Goal: Task Accomplishment & Management: Manage account settings

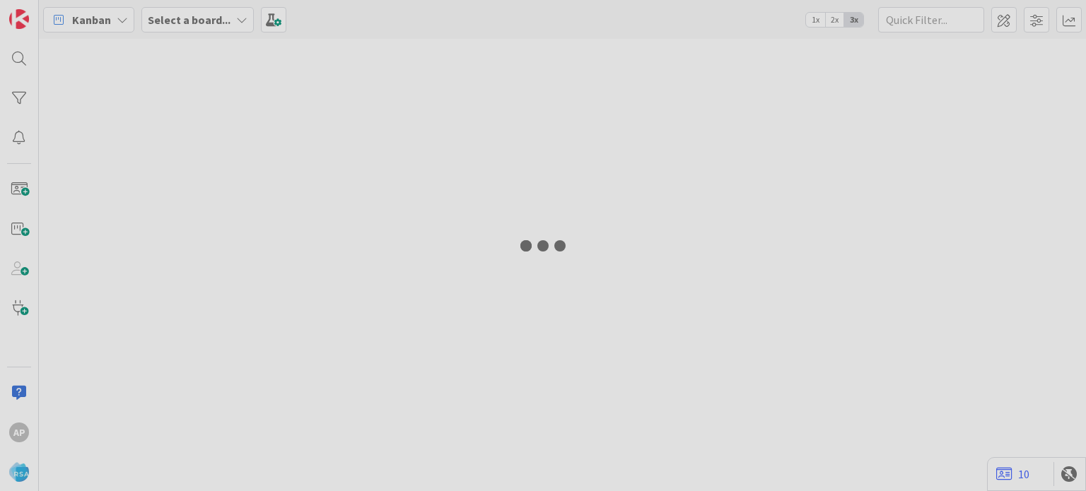
type input "8990"
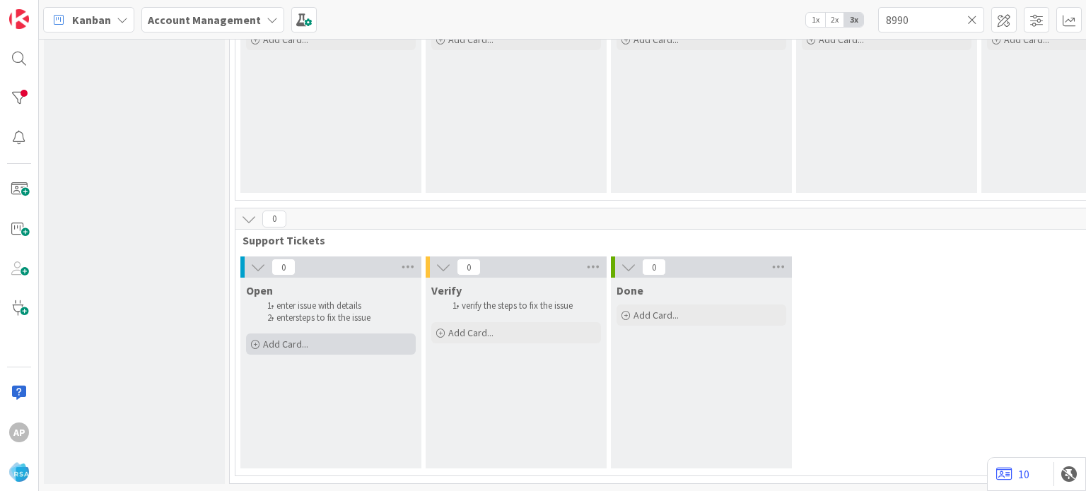
click at [325, 334] on div "Add Card..." at bounding box center [331, 344] width 170 height 21
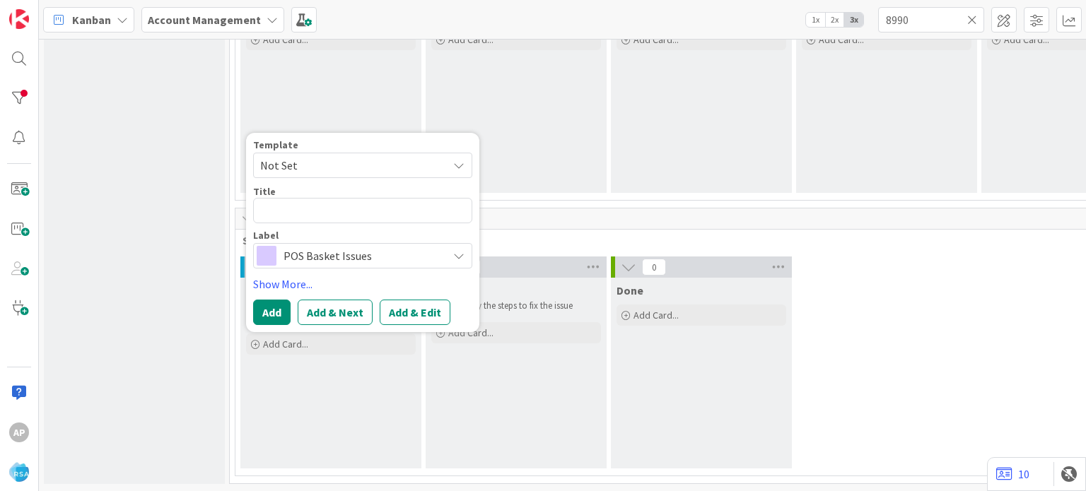
click at [351, 156] on span "Not Set" at bounding box center [348, 165] width 177 height 18
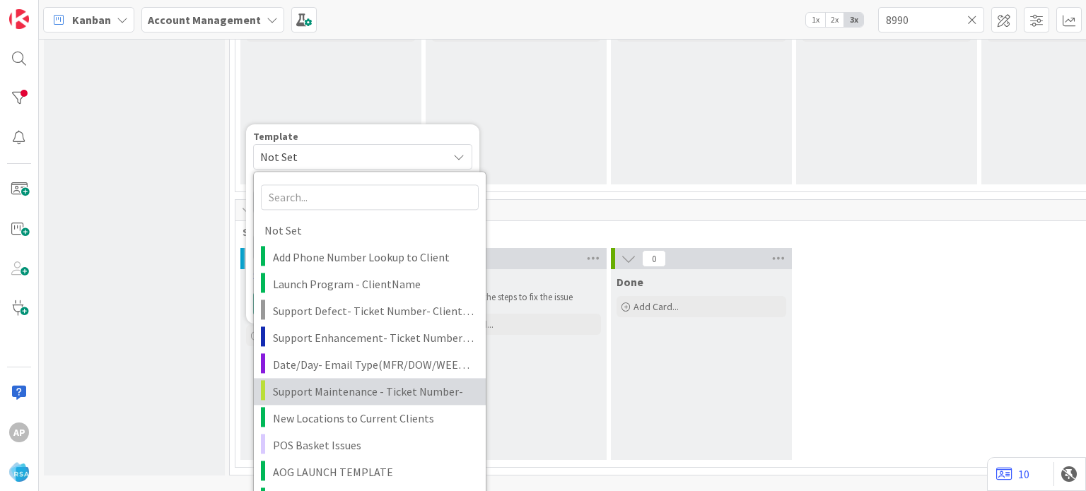
click at [370, 387] on span "Support Maintenance - Ticket Number-" at bounding box center [374, 391] width 202 height 18
type textarea "x"
type textarea "Support Maintenance - Ticket Number-"
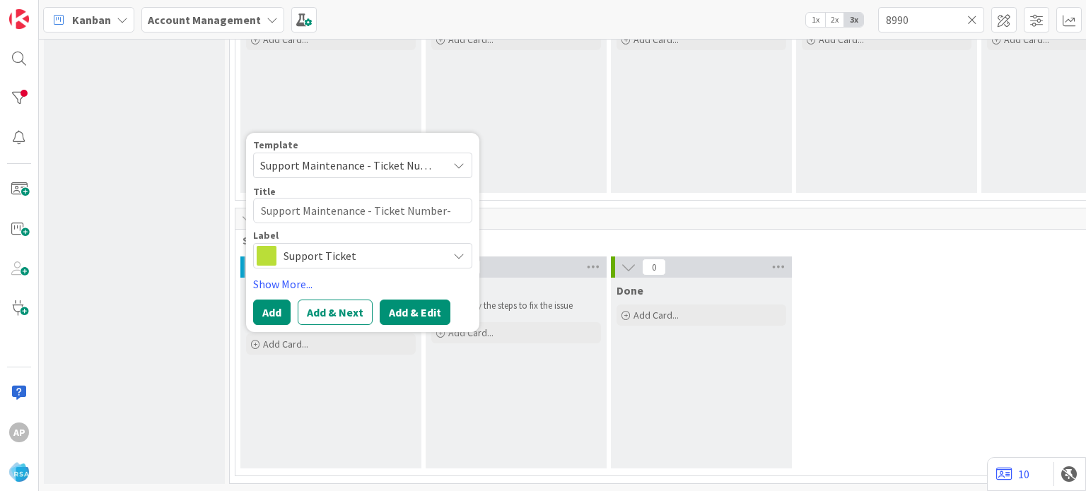
click at [416, 300] on button "Add & Edit" at bounding box center [415, 312] width 71 height 25
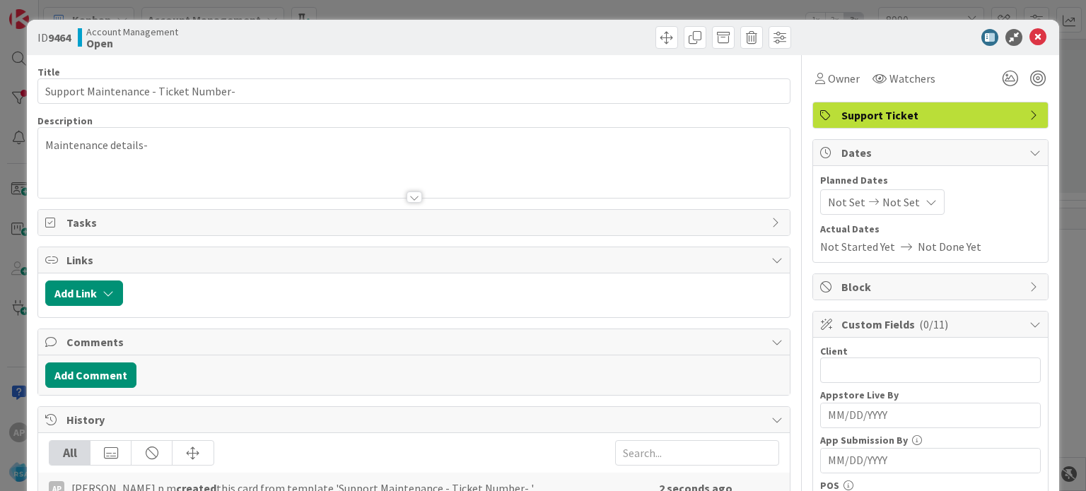
click at [409, 197] on div at bounding box center [415, 197] width 16 height 11
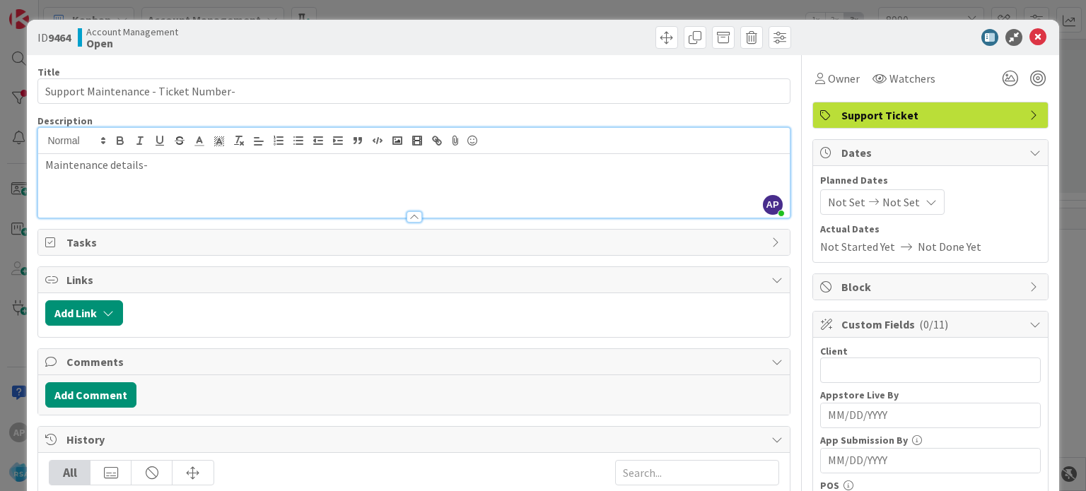
click at [170, 169] on p "Maintenance details-" at bounding box center [413, 165] width 737 height 16
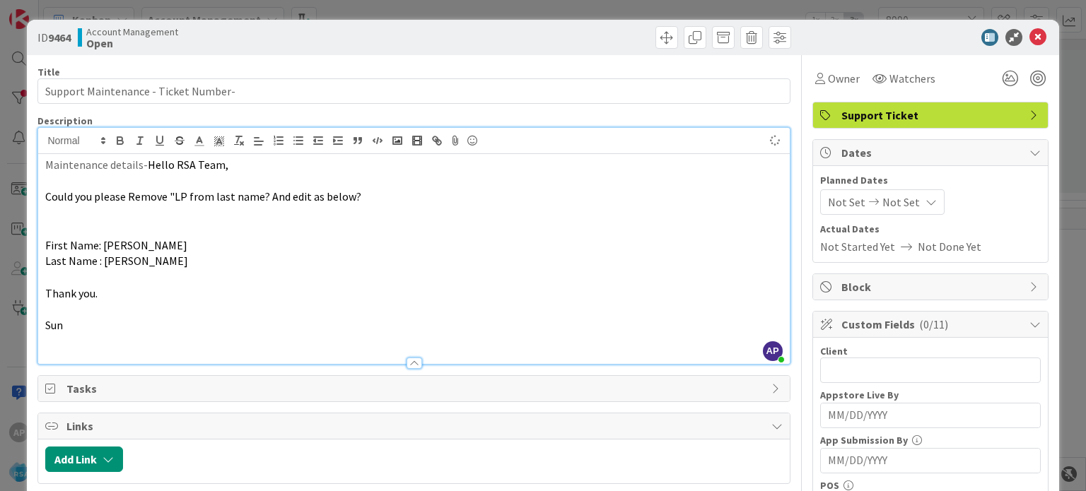
click at [107, 227] on p at bounding box center [413, 229] width 737 height 16
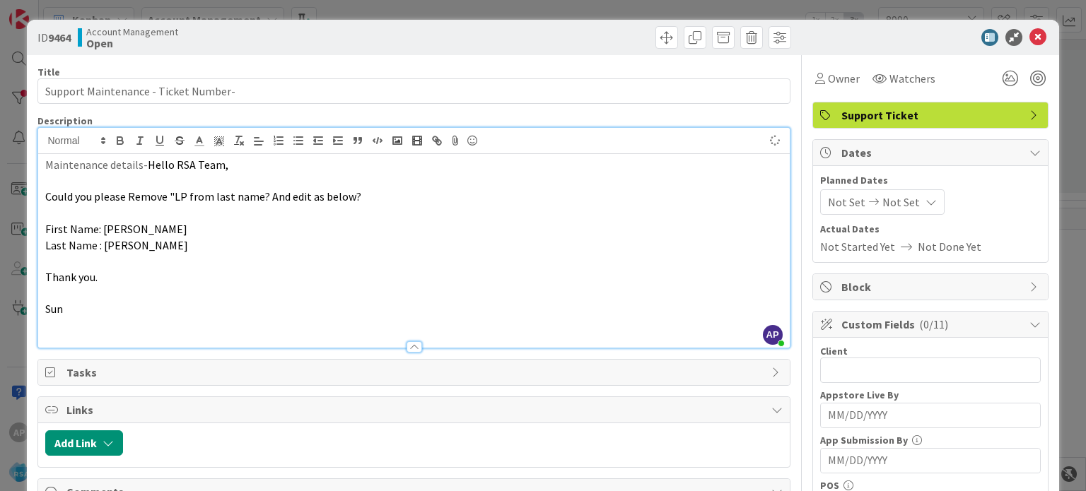
click at [103, 260] on p at bounding box center [413, 261] width 737 height 16
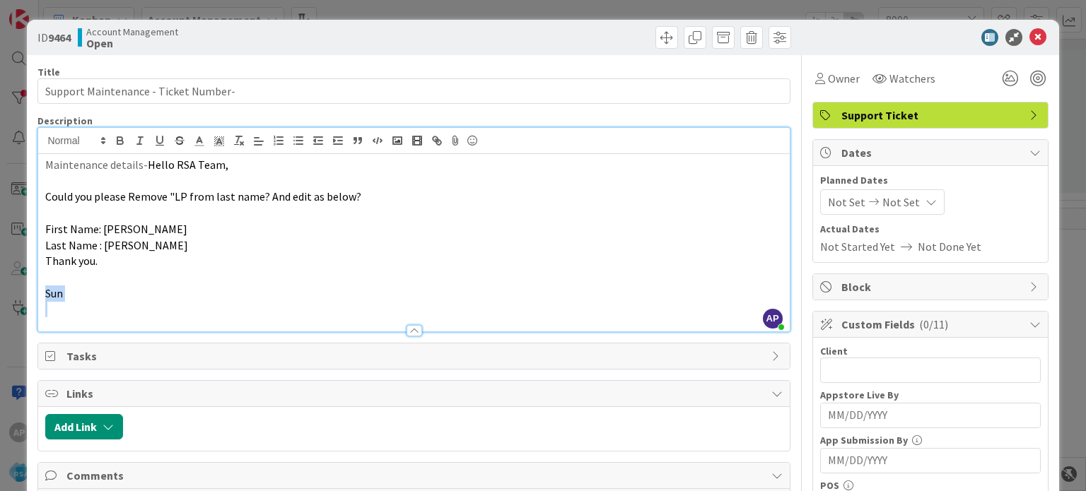
drag, startPoint x: 77, startPoint y: 302, endPoint x: 40, endPoint y: 293, distance: 38.6
click at [40, 293] on div "Maintenance details- Hello RSA Team, Could you please Remove "LP from last name…" at bounding box center [413, 242] width 751 height 177
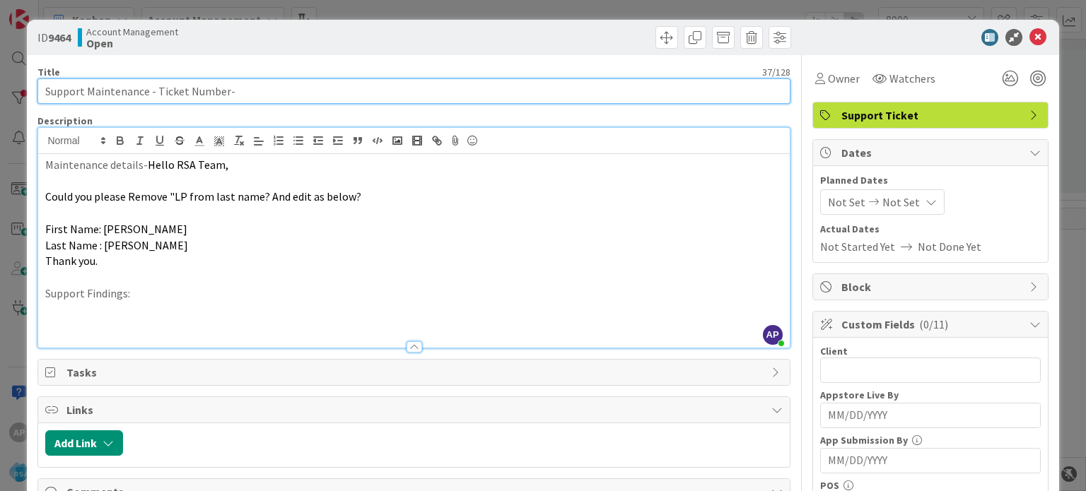
drag, startPoint x: 156, startPoint y: 90, endPoint x: 223, endPoint y: 88, distance: 67.9
click at [223, 88] on input "Support Maintenance - Ticket Number-" at bounding box center [413, 90] width 752 height 25
paste input "#319874"
click at [223, 88] on input "Support Maintenance - #319874-" at bounding box center [413, 90] width 752 height 25
click at [203, 89] on input "Support Maintenance - #319874- Food Bazar-RSA" at bounding box center [413, 90] width 752 height 25
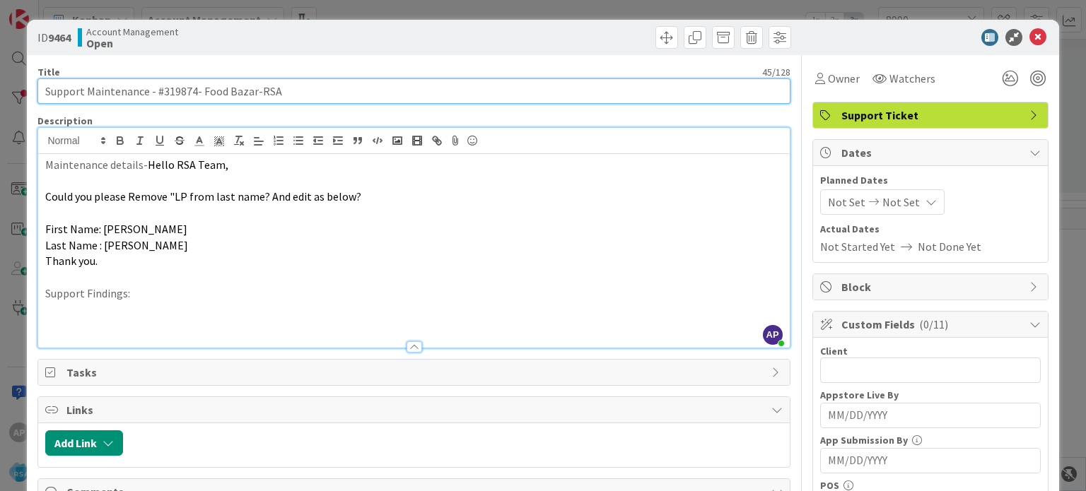
type input "Support Maintenance - #319874- Food Bazar-RSA"
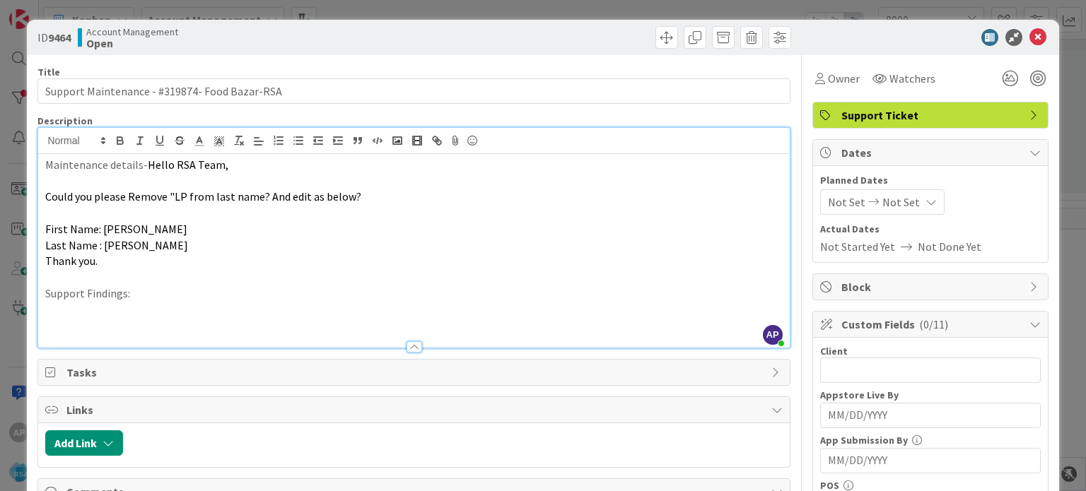
click at [148, 164] on span "Hello RSA Team," at bounding box center [188, 165] width 81 height 14
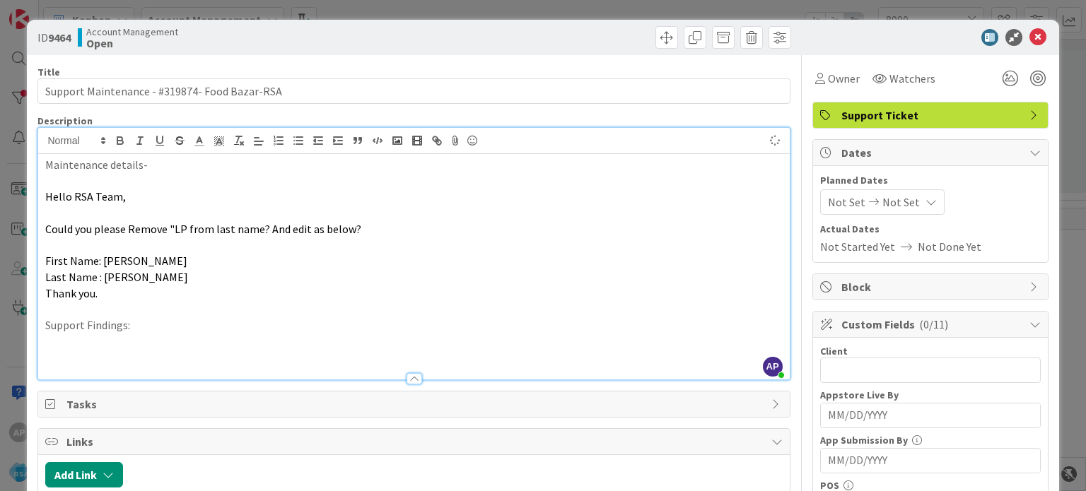
click at [149, 163] on p "Maintenance details-" at bounding box center [413, 165] width 737 height 16
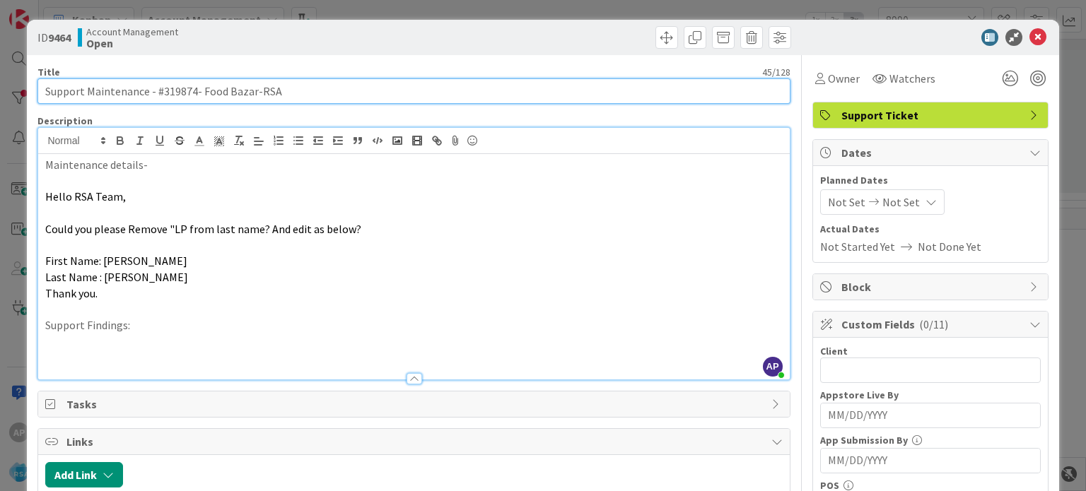
click at [203, 89] on input "Support Maintenance - #319874- Food Bazar-RSA" at bounding box center [413, 90] width 752 height 25
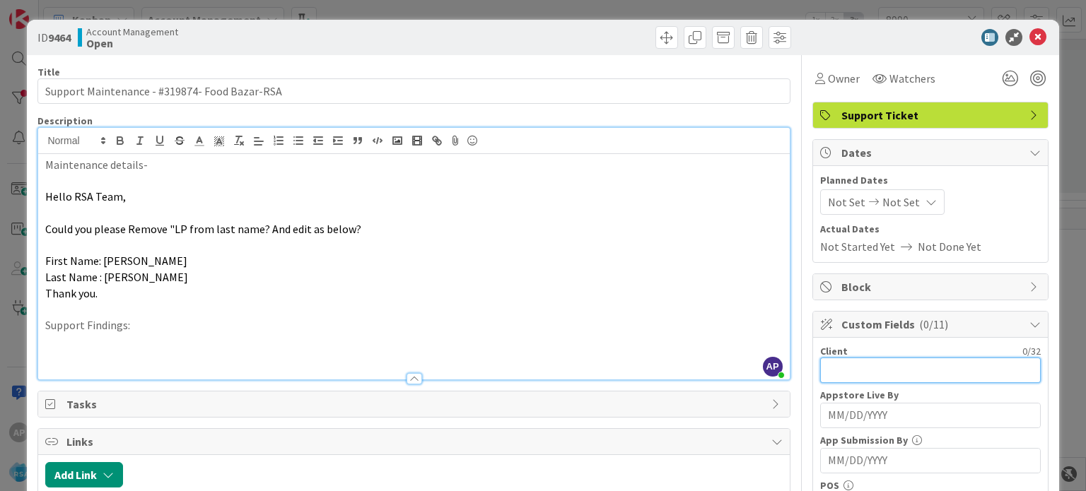
click at [984, 358] on input "text" at bounding box center [930, 370] width 221 height 25
paste input "Food Bazar"
type input "Food Bazar"
click at [833, 200] on span "Not Set" at bounding box center [846, 202] width 37 height 17
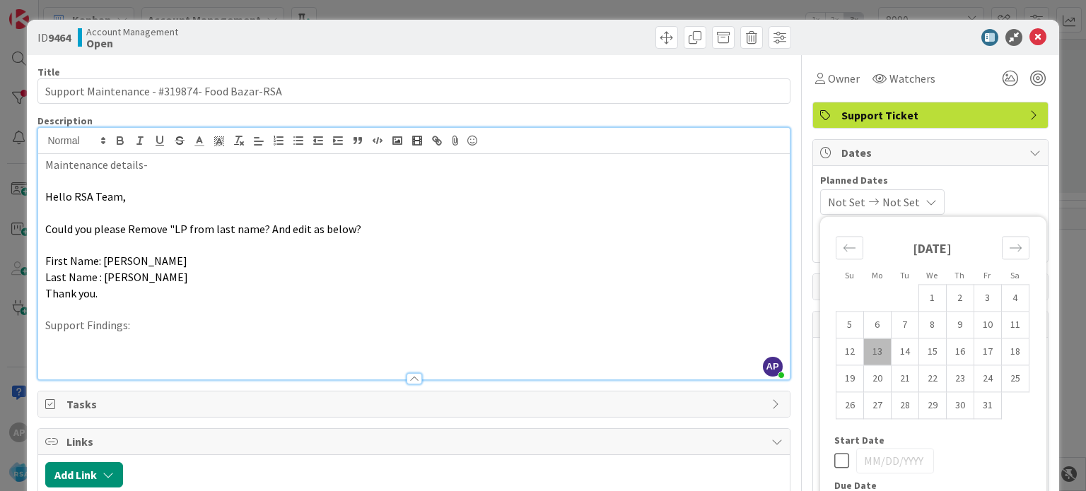
click at [863, 347] on td "13" at bounding box center [877, 352] width 28 height 27
type input "[DATE]"
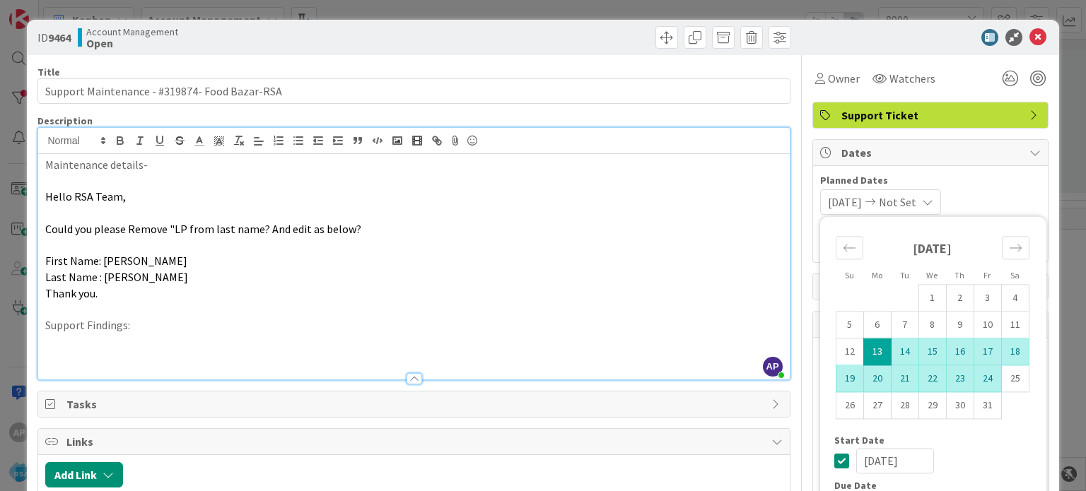
click at [974, 378] on td "24" at bounding box center [988, 379] width 28 height 27
type input "[DATE]"
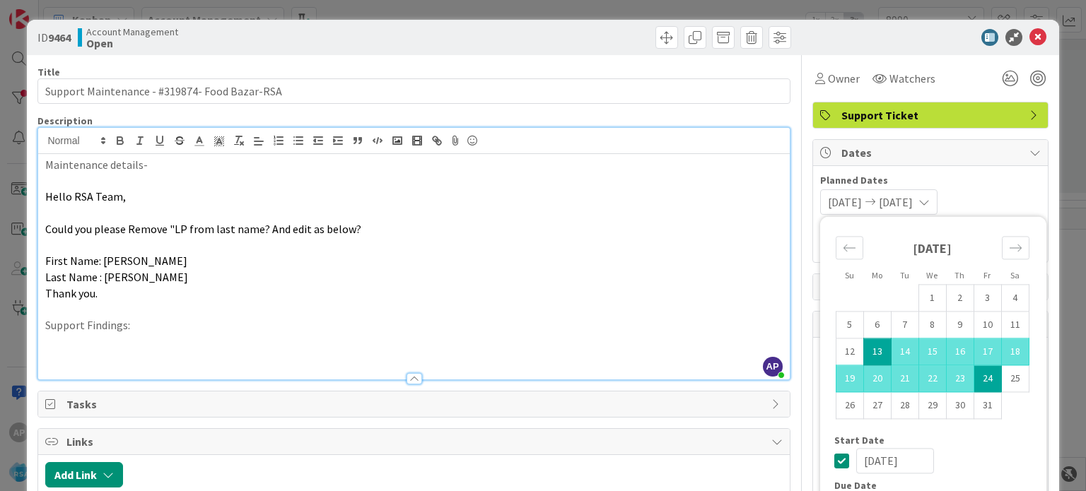
click at [683, 282] on p "Last Name : [PERSON_NAME]" at bounding box center [413, 277] width 737 height 16
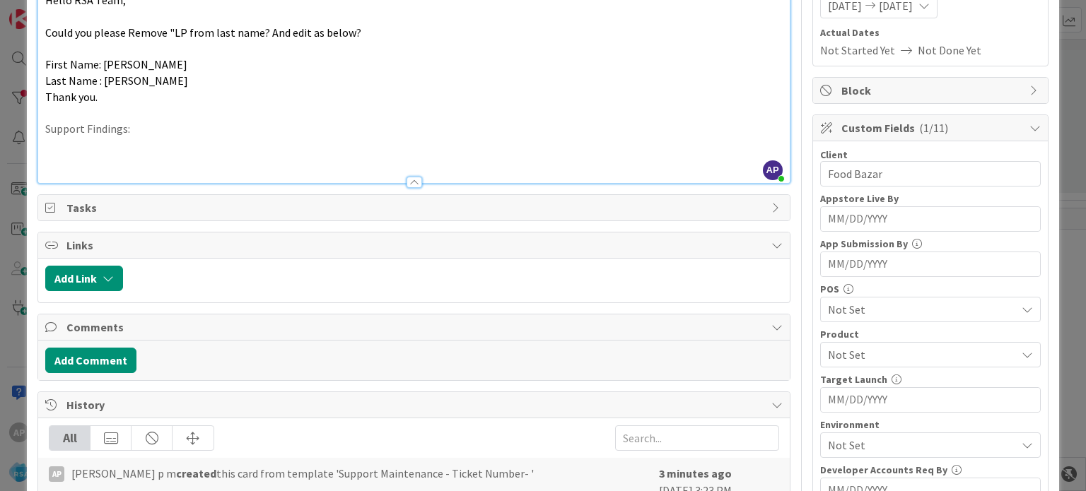
scroll to position [197, 0]
click at [882, 346] on span "Not Set" at bounding box center [922, 354] width 188 height 17
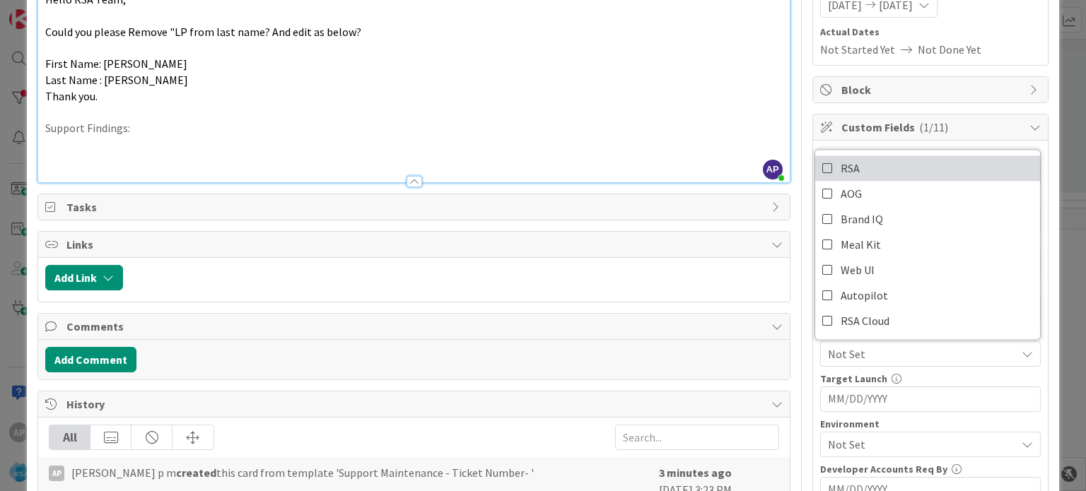
click at [846, 162] on span "RSA" at bounding box center [850, 168] width 19 height 21
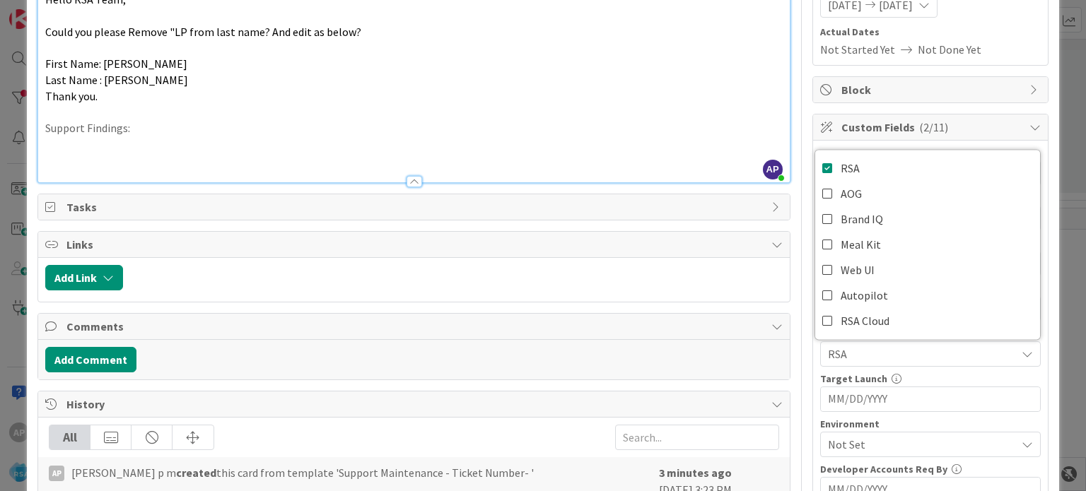
click at [689, 124] on p "Support Findings:" at bounding box center [413, 128] width 737 height 16
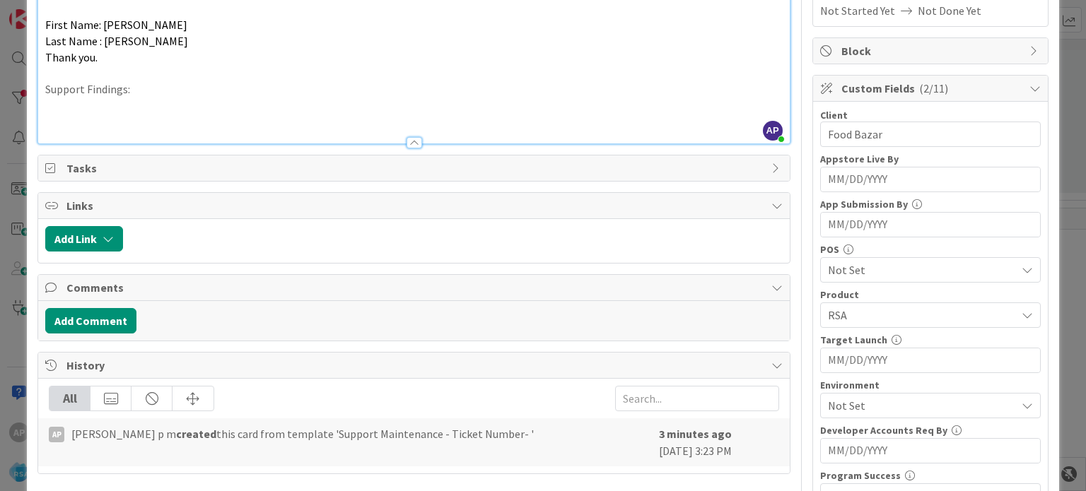
scroll to position [237, 0]
click at [871, 405] on span "Not Set" at bounding box center [922, 405] width 188 height 17
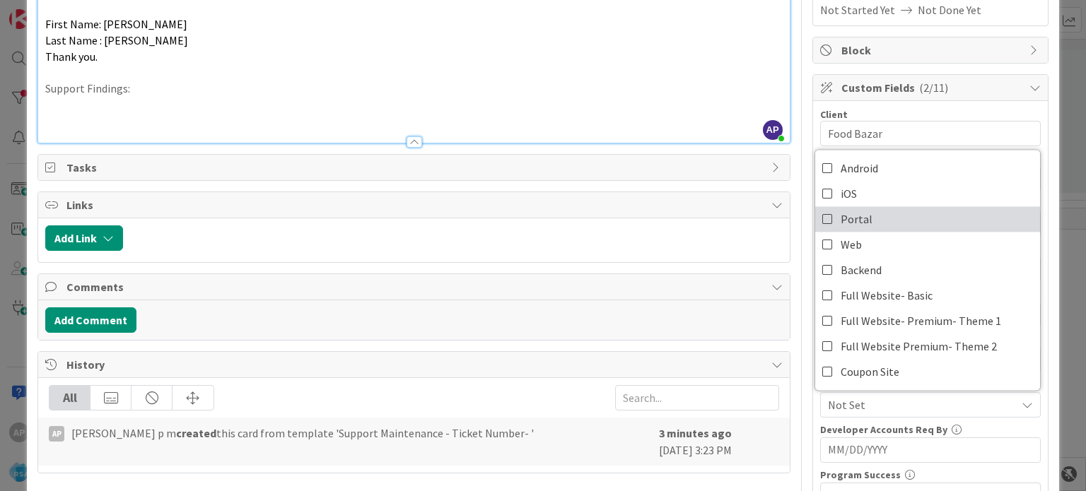
click at [845, 224] on span "Portal" at bounding box center [857, 219] width 32 height 21
click at [698, 111] on p at bounding box center [413, 105] width 737 height 16
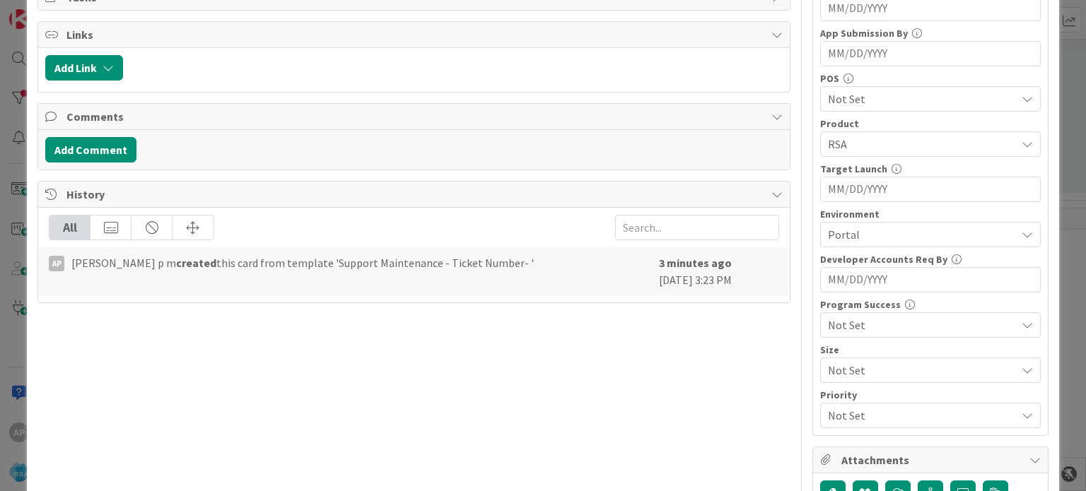
scroll to position [413, 0]
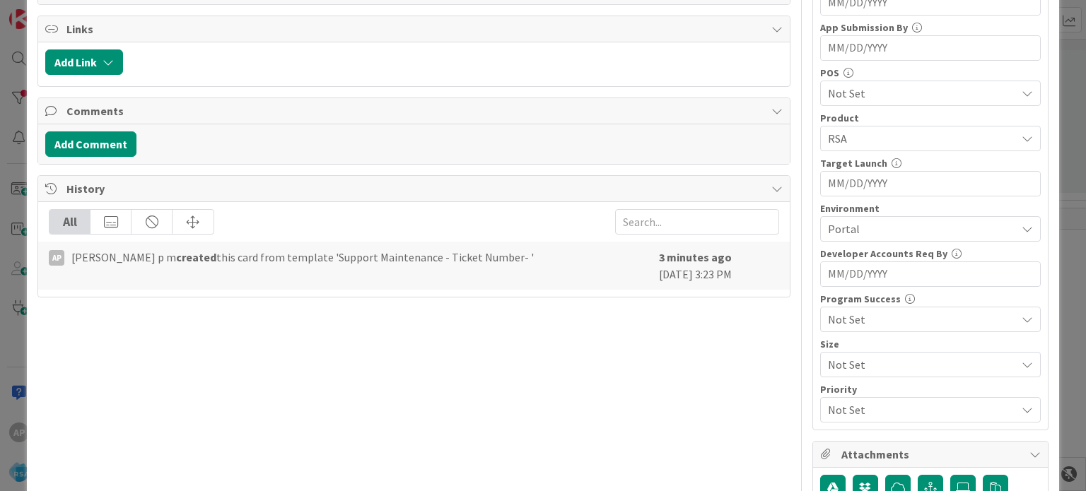
click at [697, 387] on div "Title 45 / 128 Support Maintenance - #319874- Food Bazar-RSA Description AP [PE…" at bounding box center [413, 116] width 752 height 949
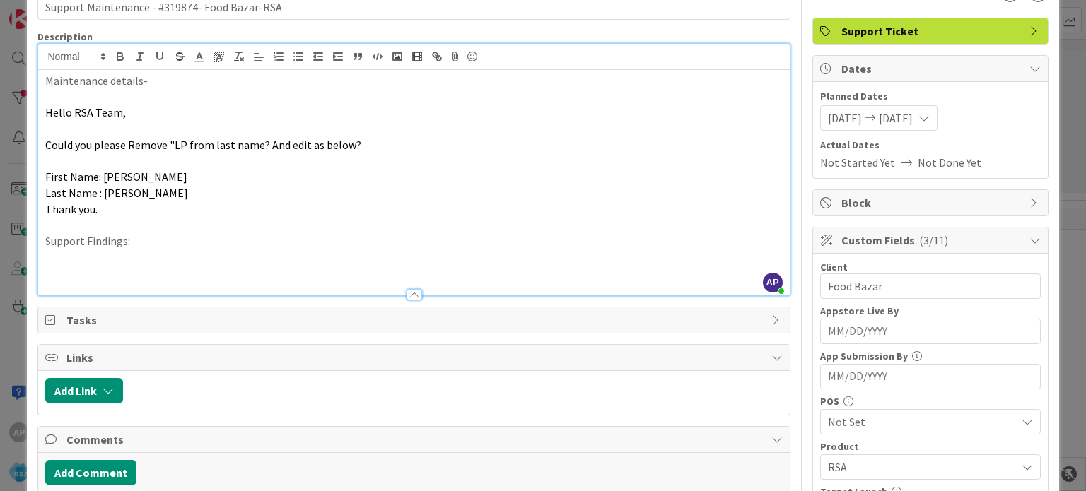
scroll to position [0, 0]
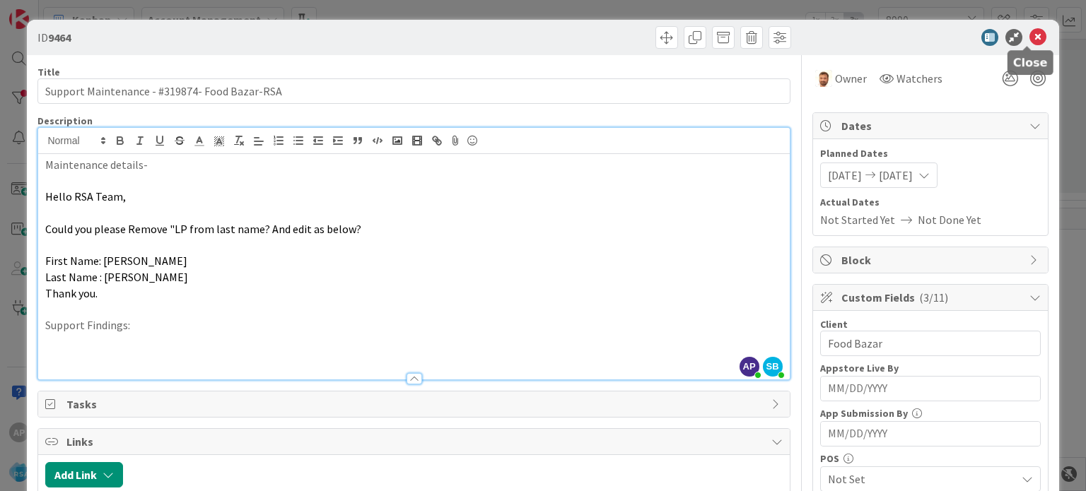
click at [1029, 41] on icon at bounding box center [1037, 37] width 17 height 17
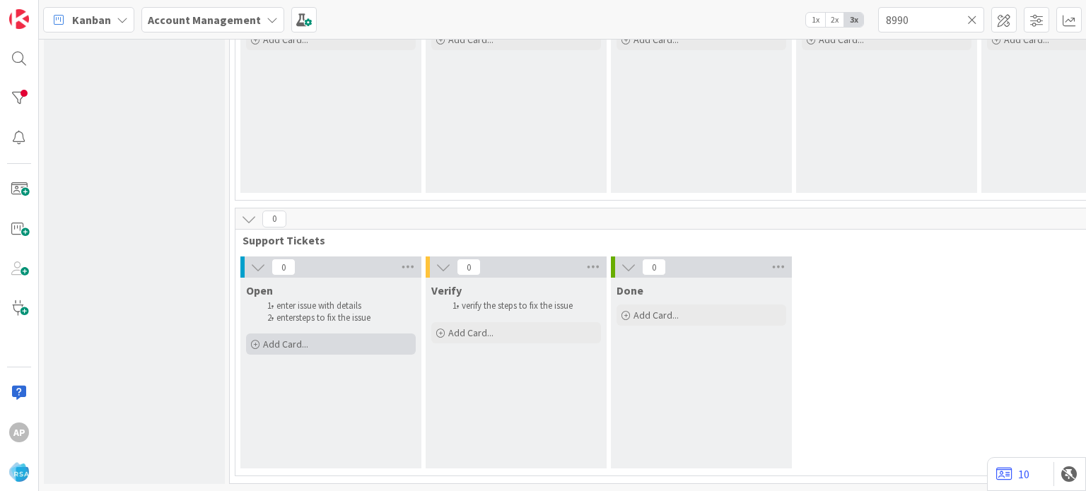
click at [286, 338] on span "Add Card..." at bounding box center [285, 344] width 45 height 13
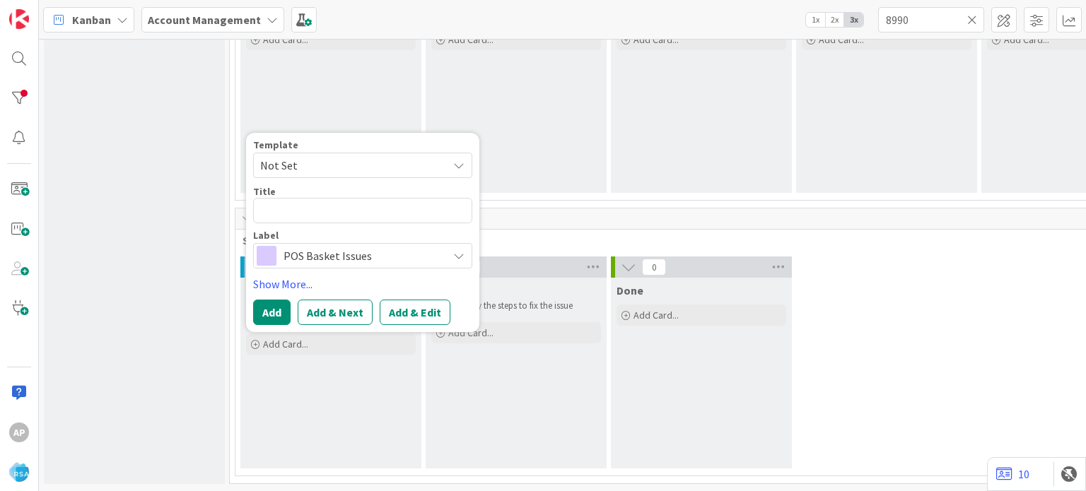
click at [308, 156] on span "Not Set" at bounding box center [348, 165] width 177 height 18
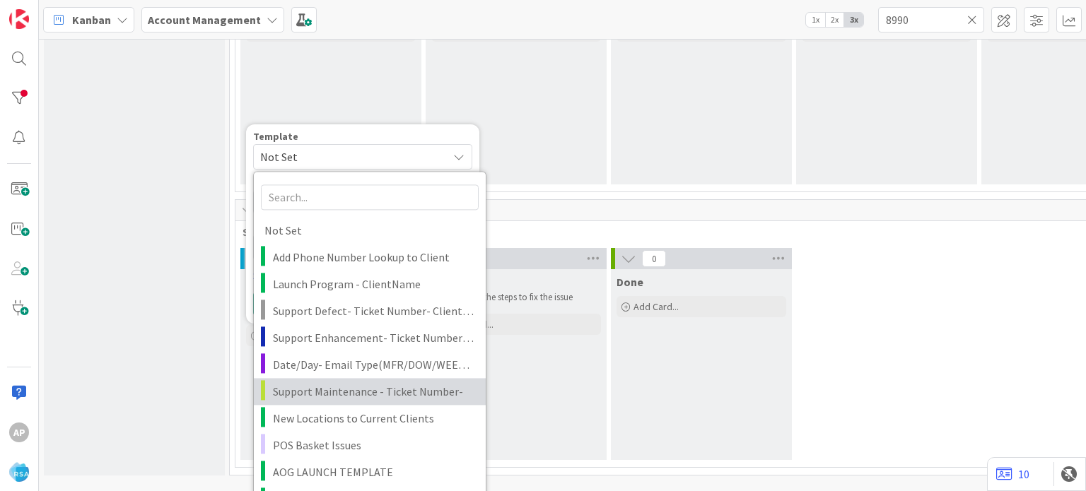
click at [353, 390] on span "Support Maintenance - Ticket Number-" at bounding box center [374, 391] width 202 height 18
type textarea "x"
type textarea "Support Maintenance - Ticket Number-"
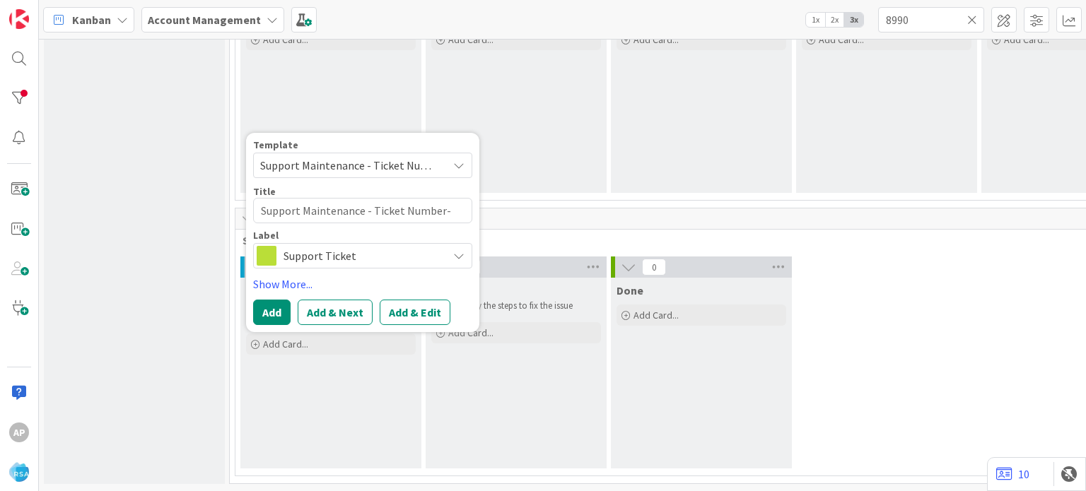
click at [411, 286] on div "Template Support Maintenance - Ticket Number- Not Set Add Phone Number Lookup t…" at bounding box center [362, 232] width 219 height 185
click at [411, 300] on button "Add & Edit" at bounding box center [415, 312] width 71 height 25
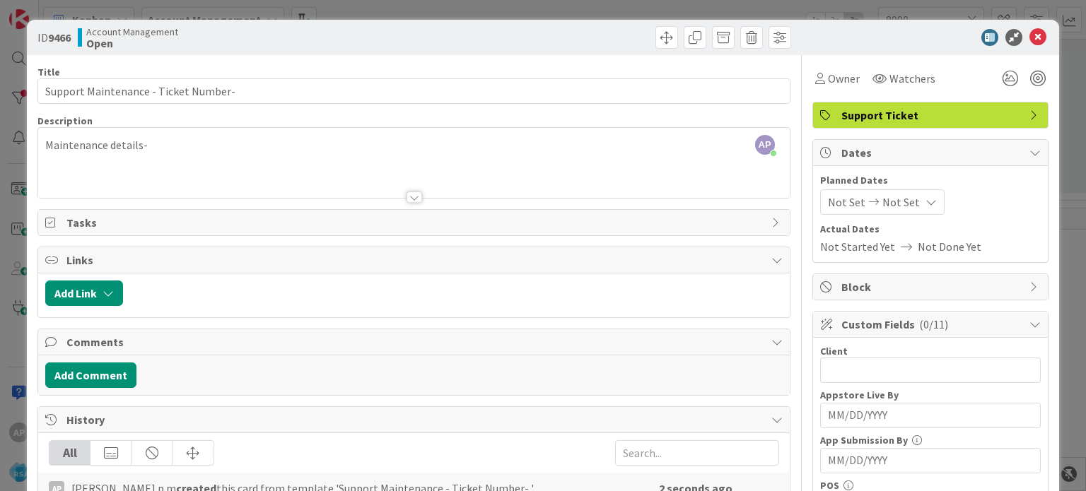
click at [170, 173] on div at bounding box center [413, 180] width 751 height 36
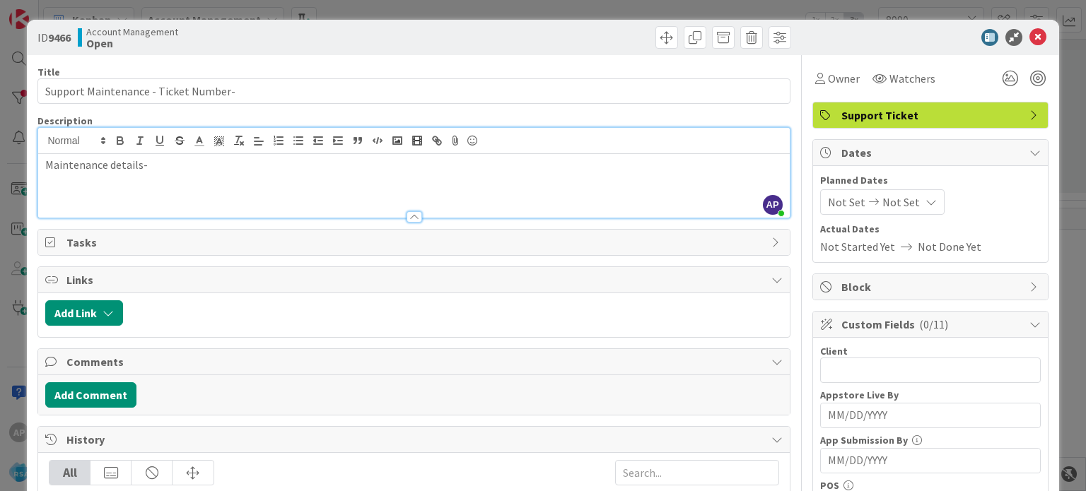
click at [182, 176] on div "Maintenance details-" at bounding box center [413, 186] width 751 height 64
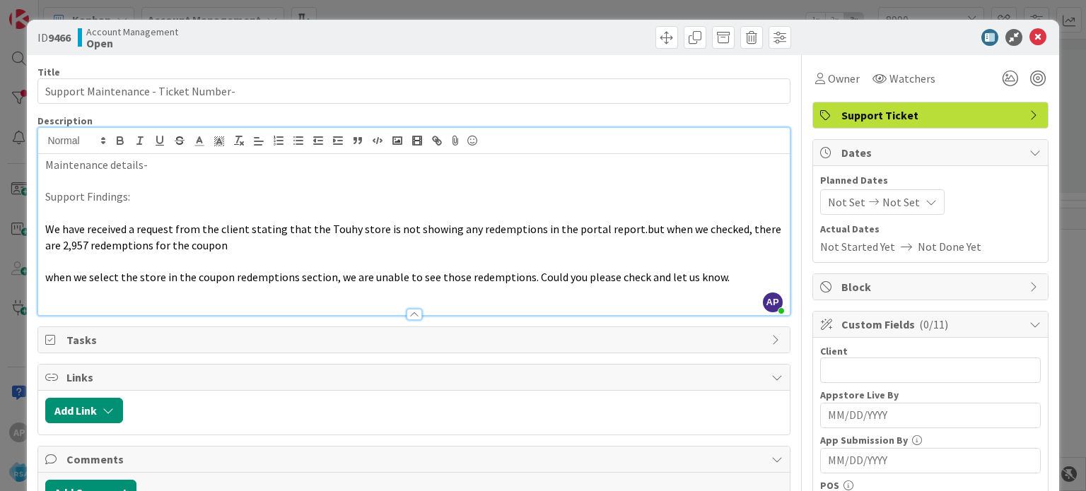
click at [157, 164] on p "Maintenance details-" at bounding box center [413, 165] width 737 height 16
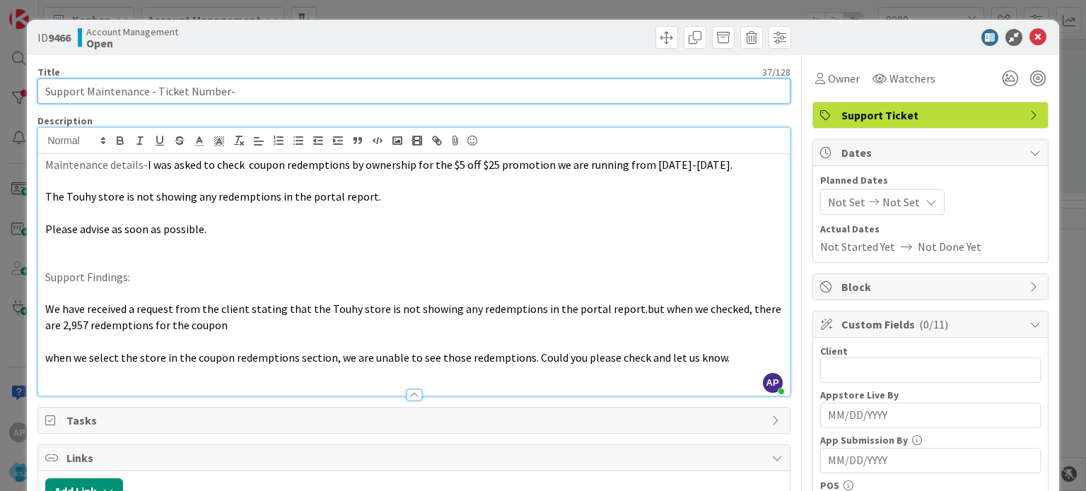
drag, startPoint x: 157, startPoint y: 90, endPoint x: 192, endPoint y: 90, distance: 35.3
click at [192, 90] on input "Support Maintenance - Ticket Number-" at bounding box center [413, 90] width 752 height 25
paste input "#319904"
click at [203, 90] on input "Support Maintenance - #319904-" at bounding box center [413, 90] width 752 height 25
click at [199, 90] on input "Support Maintenance - #319904- RSA" at bounding box center [413, 90] width 752 height 25
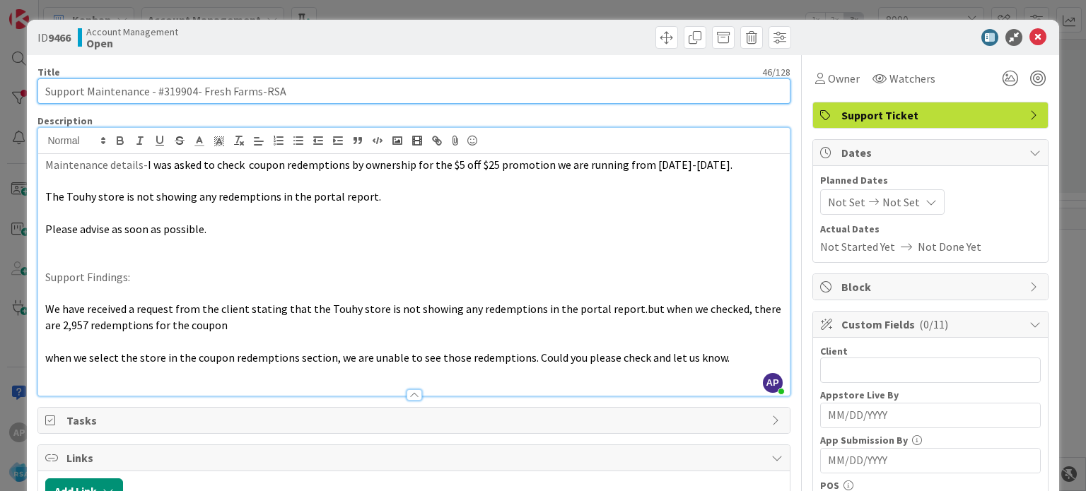
type input "Support Maintenance - #319904- Fresh Farms-RSA"
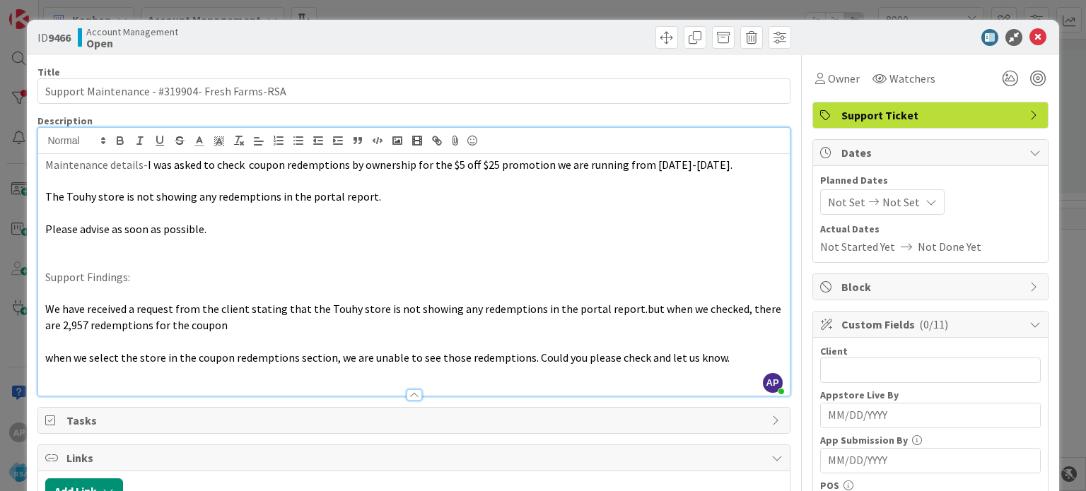
click at [194, 255] on p at bounding box center [413, 261] width 737 height 16
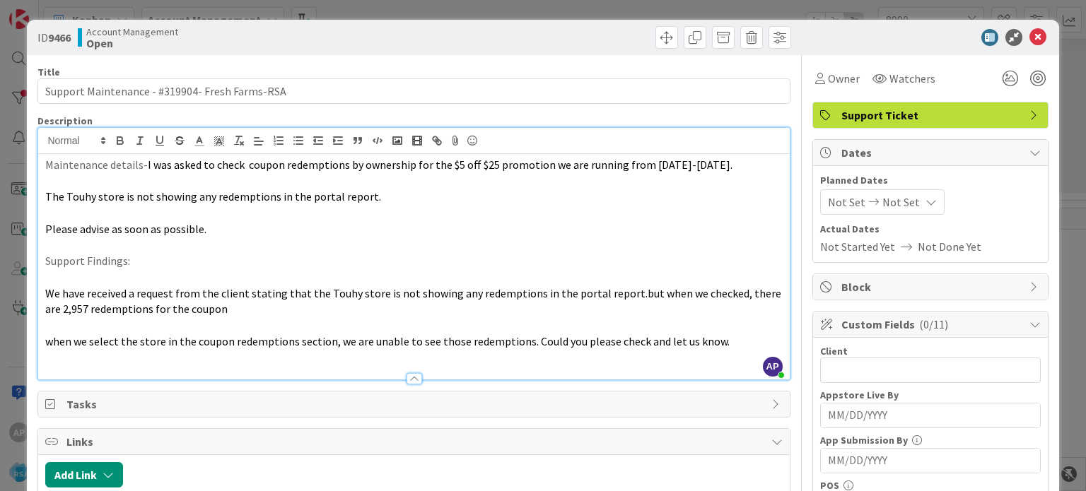
click at [848, 204] on span "Not Set" at bounding box center [846, 202] width 37 height 17
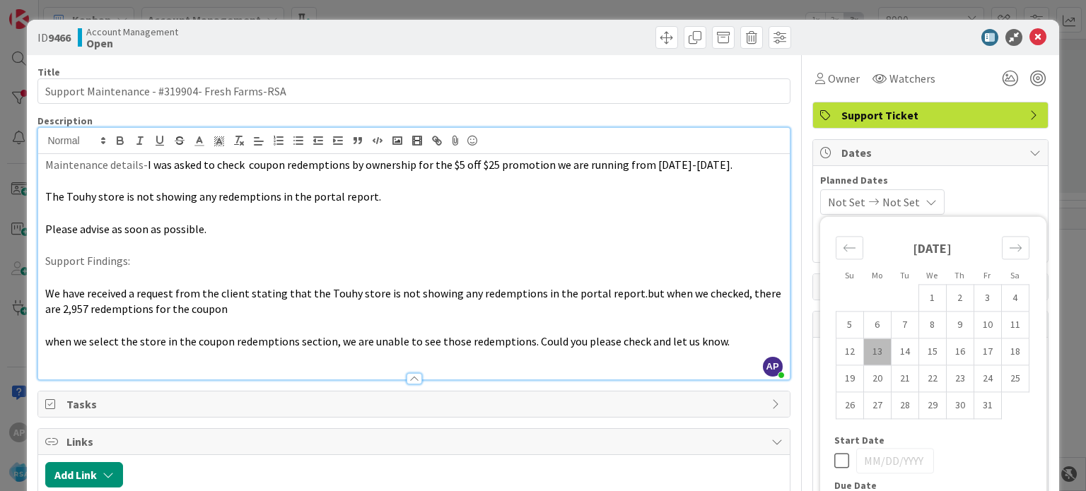
click at [868, 351] on td "13" at bounding box center [877, 352] width 28 height 27
type input "[DATE]"
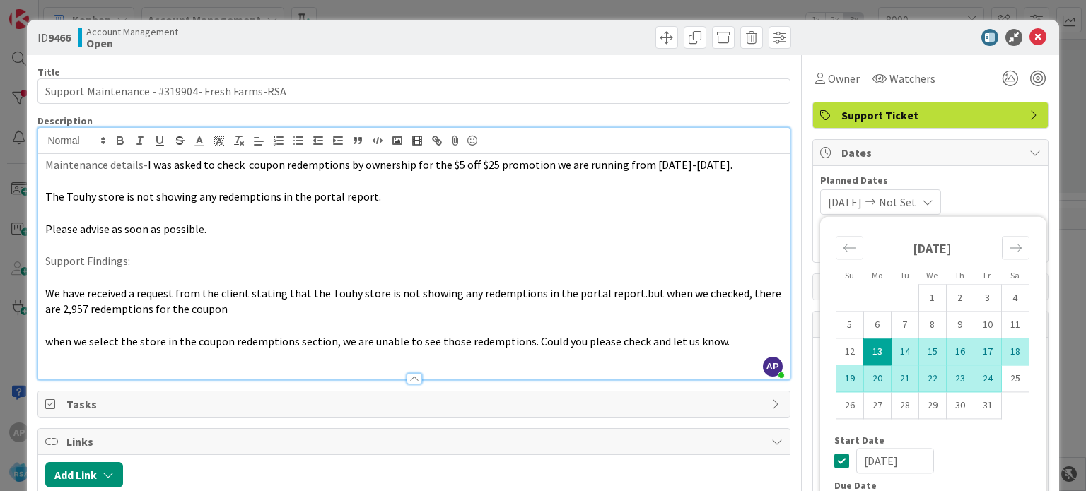
click at [974, 381] on td "24" at bounding box center [988, 379] width 28 height 27
type input "[DATE]"
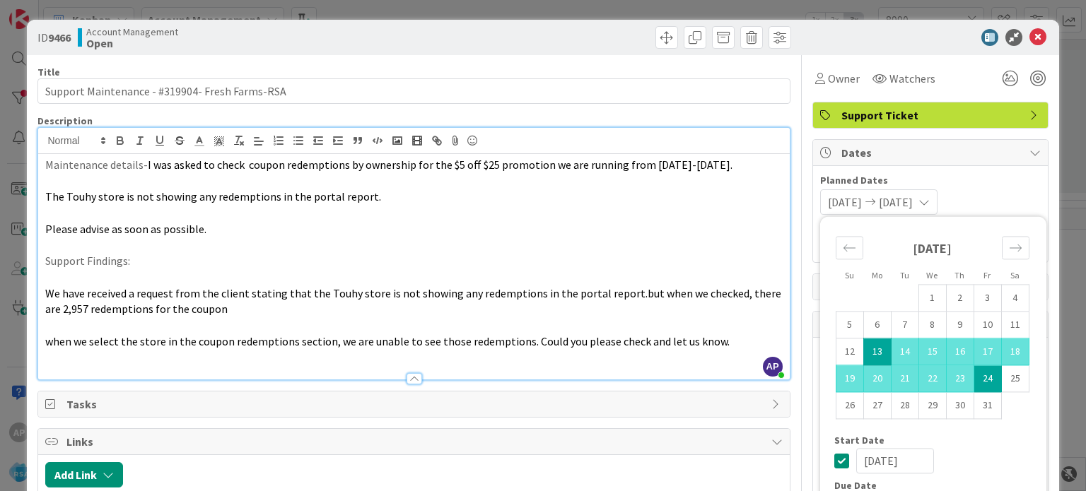
click at [689, 250] on p at bounding box center [413, 246] width 737 height 16
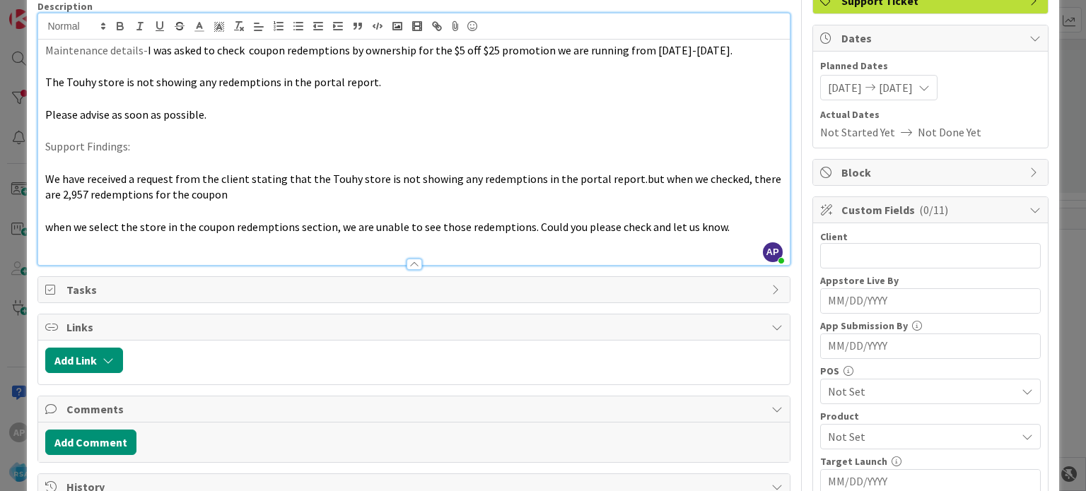
scroll to position [115, 0]
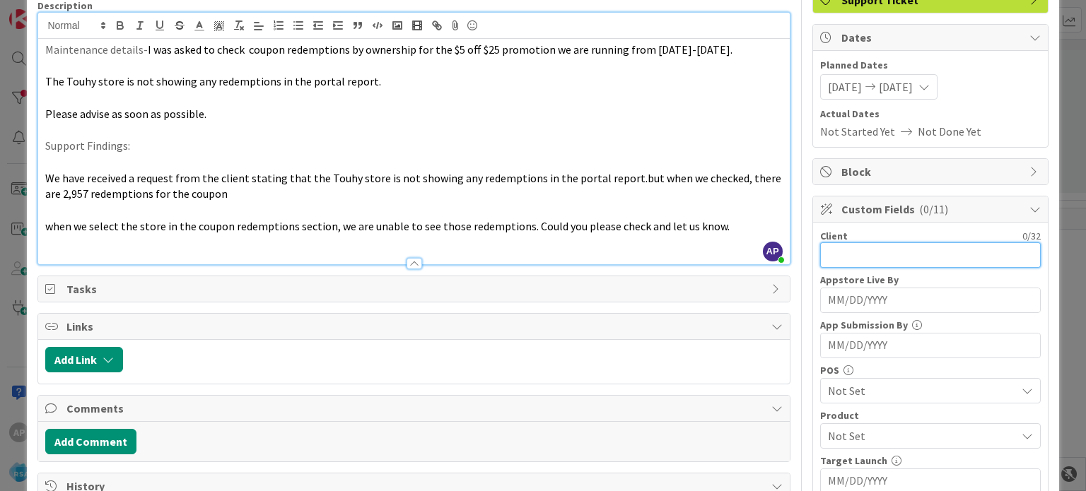
click at [841, 259] on input "text" at bounding box center [930, 254] width 221 height 25
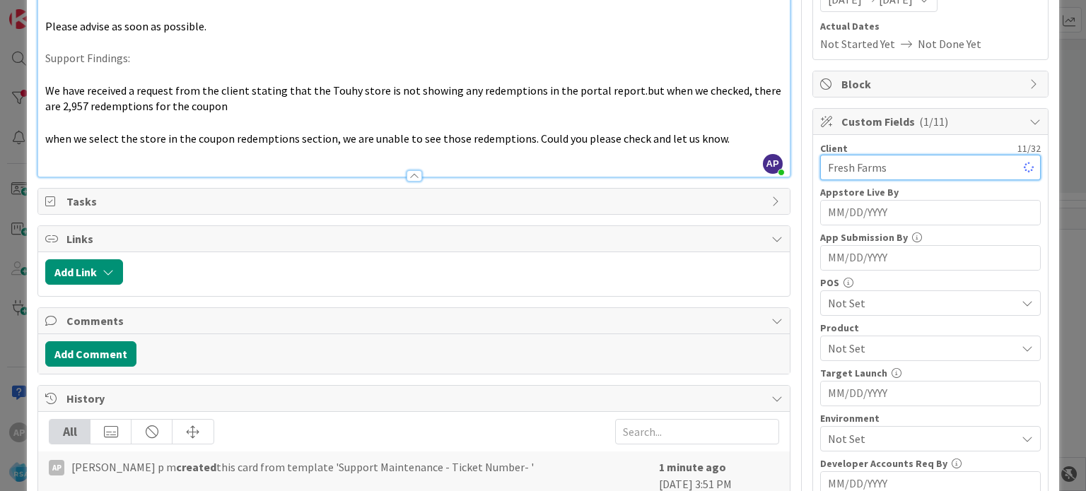
scroll to position [208, 0]
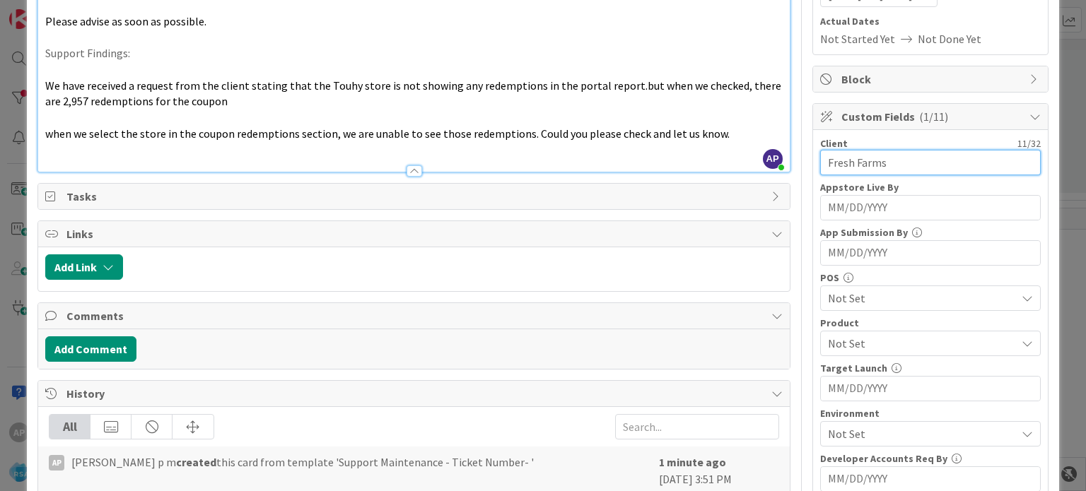
type input "Fresh Farms"
click at [846, 344] on span "Not Set" at bounding box center [922, 343] width 188 height 17
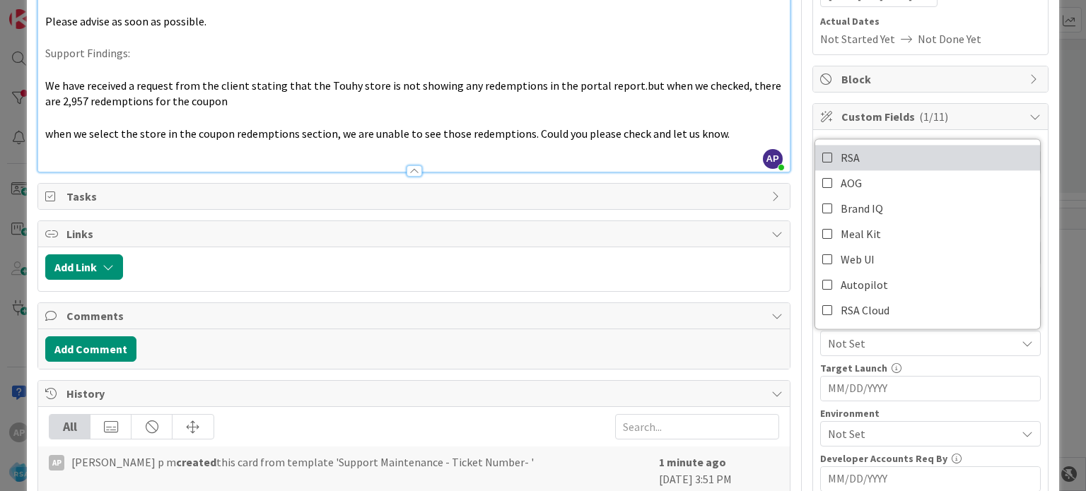
click at [845, 158] on span "RSA" at bounding box center [850, 157] width 19 height 21
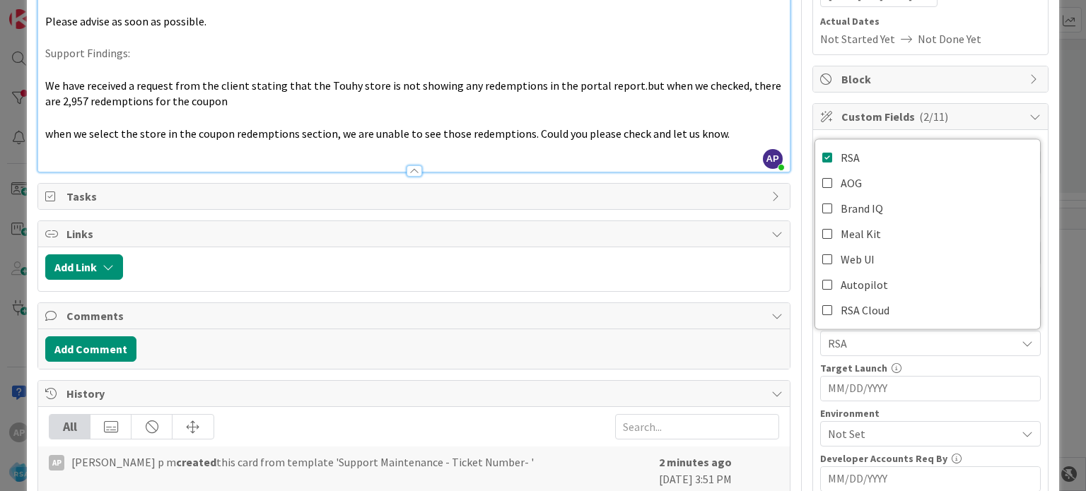
click at [835, 390] on input "MM/DD/YYYY" at bounding box center [930, 389] width 205 height 24
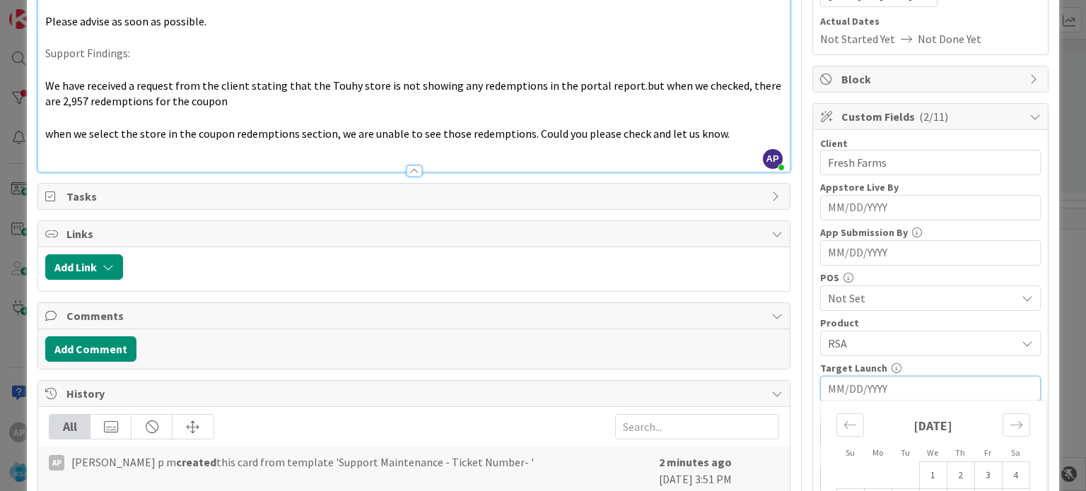
click at [706, 97] on p "We have received a request from the client stating that the Touhy store is not …" at bounding box center [413, 94] width 737 height 32
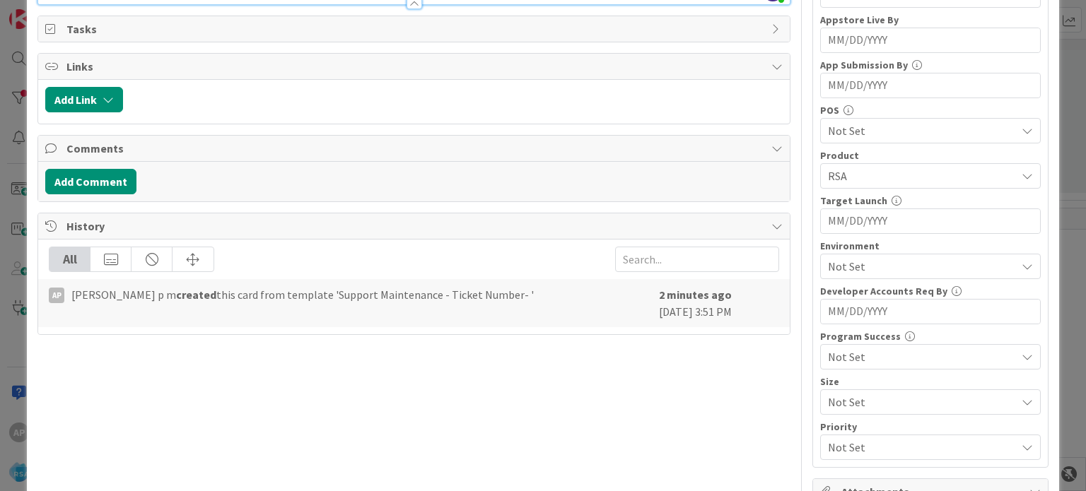
scroll to position [411, 0]
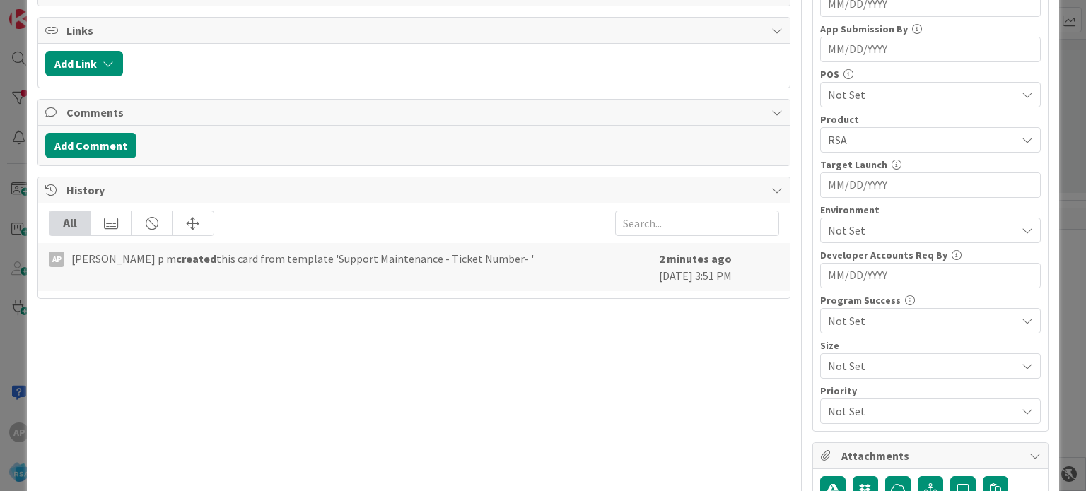
click at [847, 235] on span "Not Set" at bounding box center [922, 230] width 188 height 17
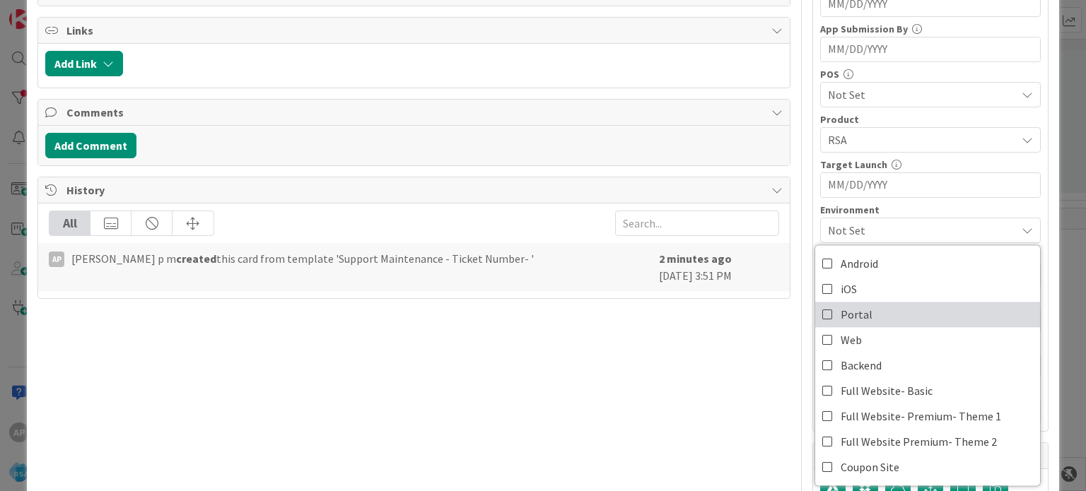
click at [845, 311] on span "Portal" at bounding box center [857, 314] width 32 height 21
click at [659, 416] on div "Title 46 / 128 Support Maintenance - #319904- Fresh Farms-RSA Description AP [P…" at bounding box center [413, 118] width 752 height 949
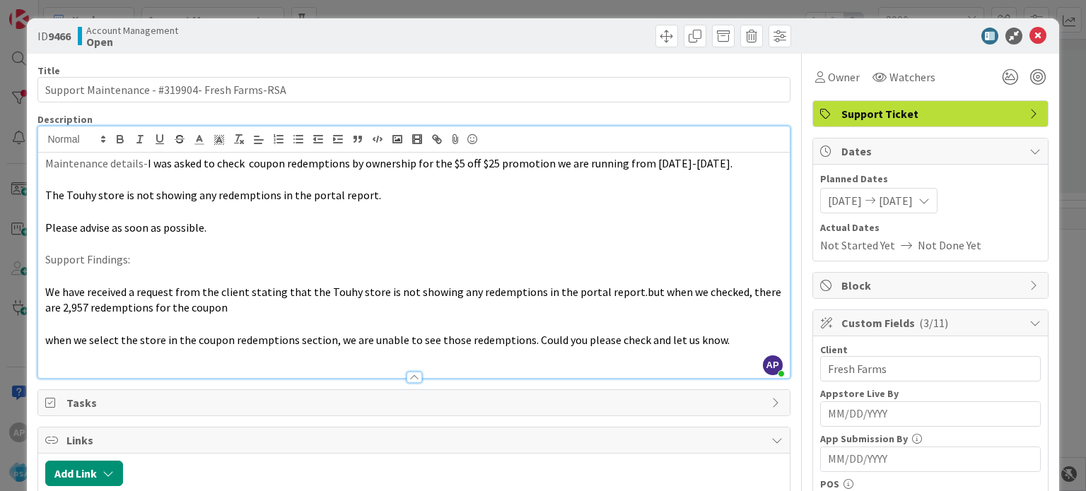
scroll to position [0, 0]
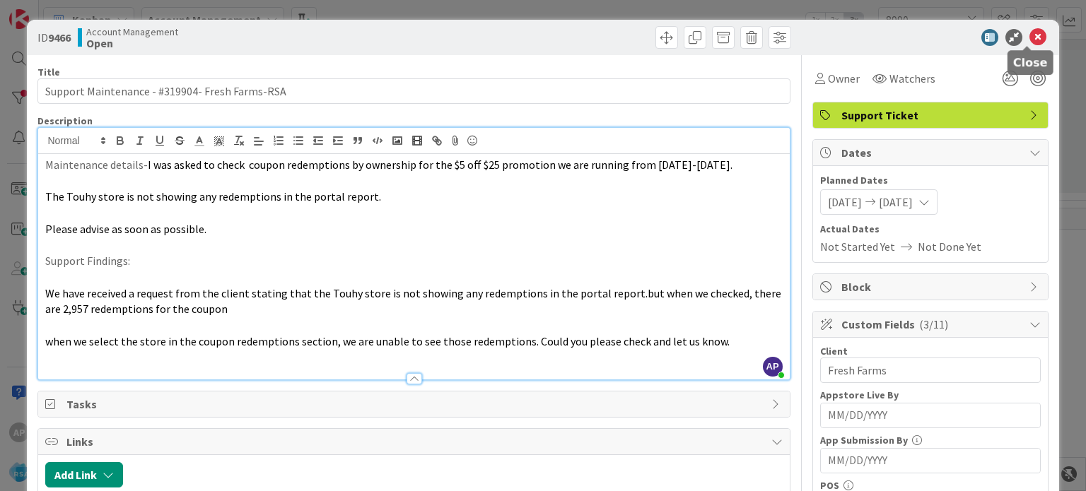
click at [1029, 33] on icon at bounding box center [1037, 37] width 17 height 17
